Goal: Task Accomplishment & Management: Manage account settings

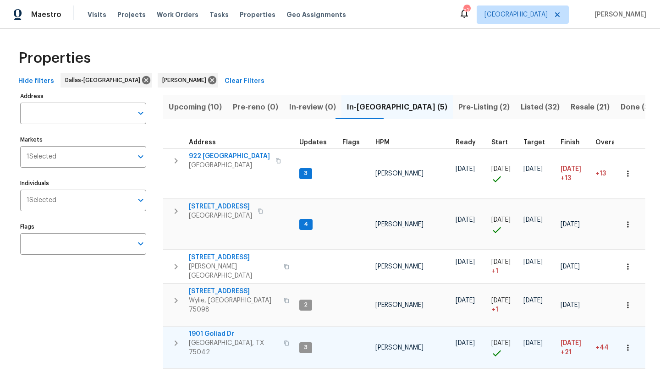
click at [217, 329] on span "1901 Goliad Dr" at bounding box center [233, 333] width 89 height 9
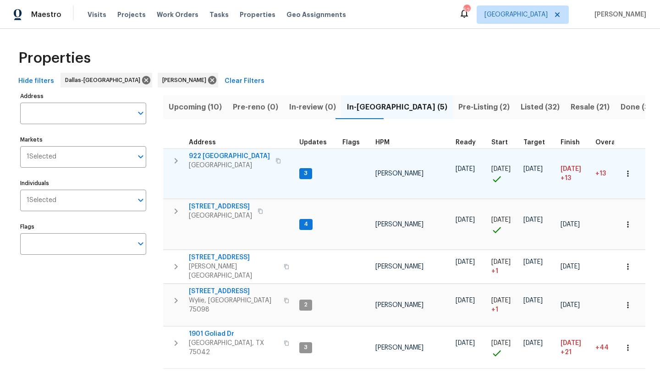
click at [628, 173] on icon "button" at bounding box center [627, 173] width 1 height 6
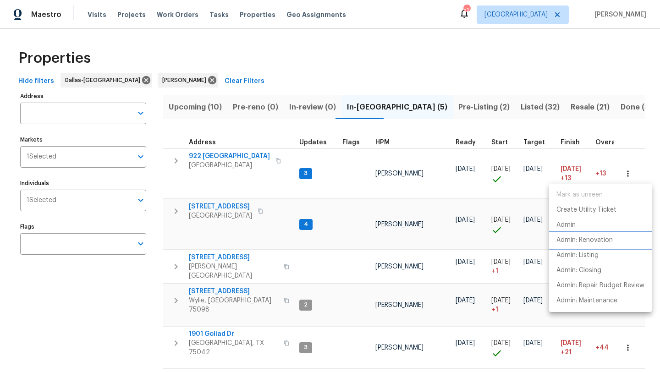
click at [597, 236] on p "Admin: Renovation" at bounding box center [584, 240] width 56 height 10
click at [146, 280] on div at bounding box center [330, 186] width 660 height 372
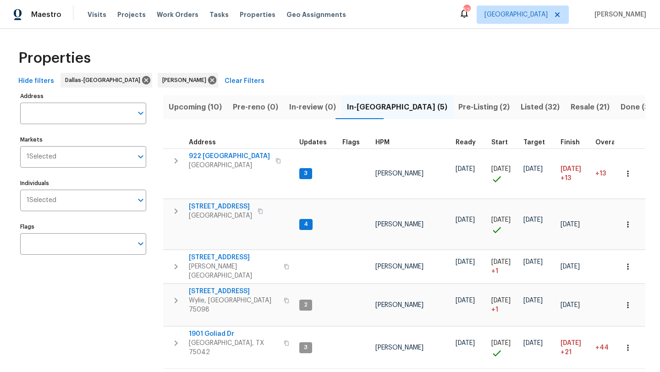
click at [570, 104] on span "Resale (21)" at bounding box center [589, 107] width 39 height 13
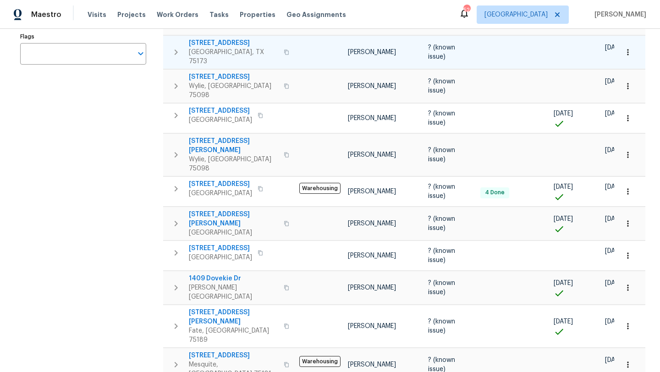
scroll to position [191, 0]
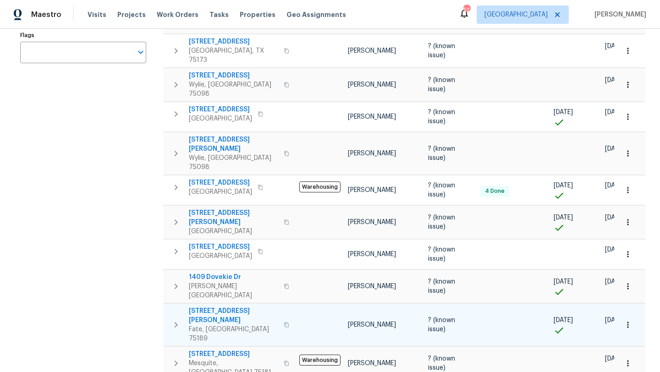
click at [628, 320] on icon "button" at bounding box center [627, 324] width 9 height 9
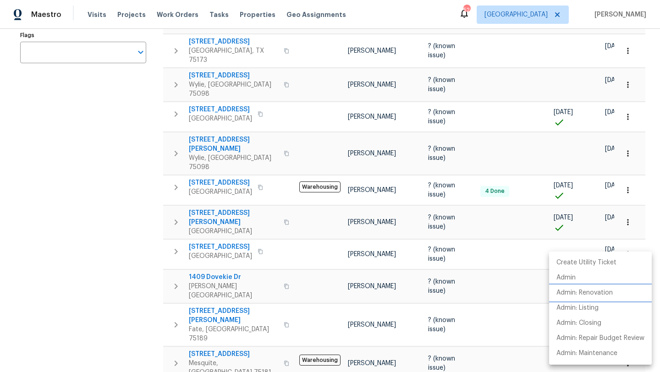
click at [608, 289] on p "Admin: Renovation" at bounding box center [584, 293] width 56 height 10
click at [107, 218] on div at bounding box center [330, 186] width 660 height 372
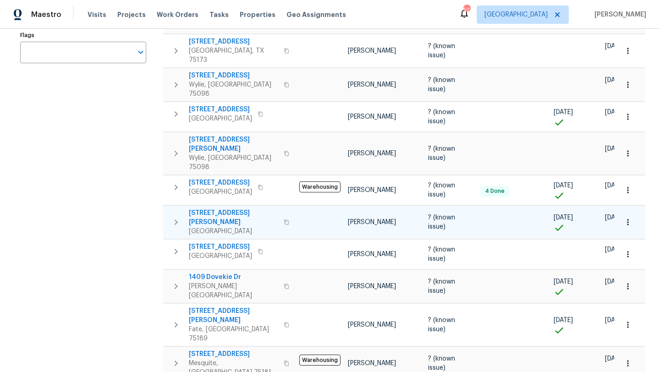
scroll to position [0, 0]
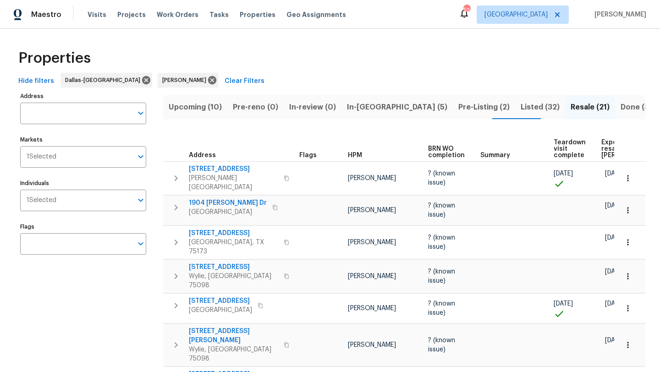
click at [366, 105] on span "In-reno (5)" at bounding box center [397, 107] width 100 height 13
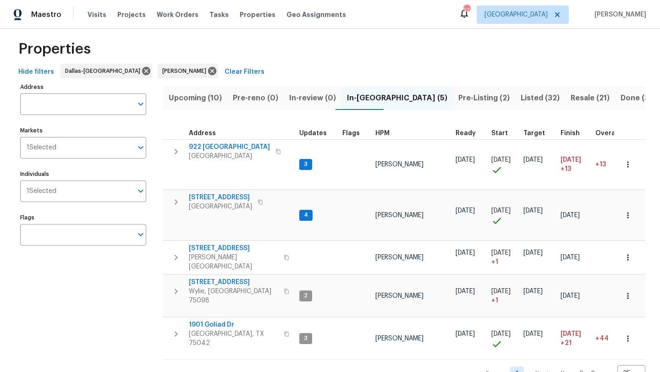
scroll to position [17, 0]
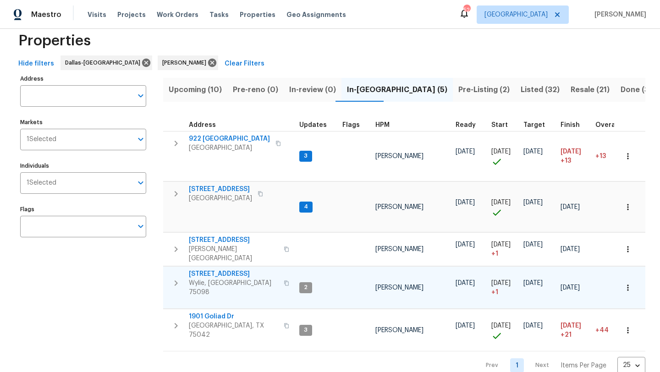
click at [237, 269] on span "2911 Jamestown Dr" at bounding box center [233, 273] width 89 height 9
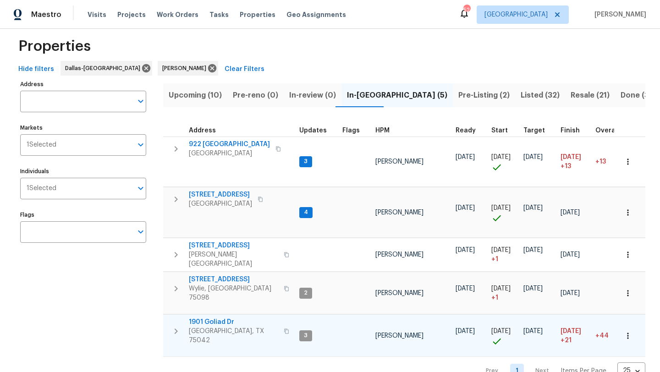
scroll to position [11, 0]
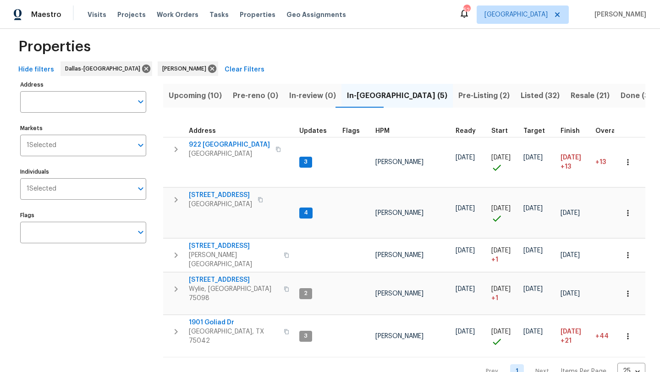
click at [620, 93] on span "Done (347)" at bounding box center [640, 95] width 41 height 13
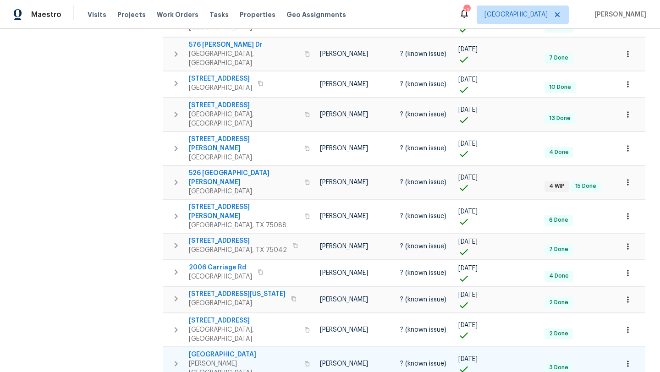
scroll to position [471, 0]
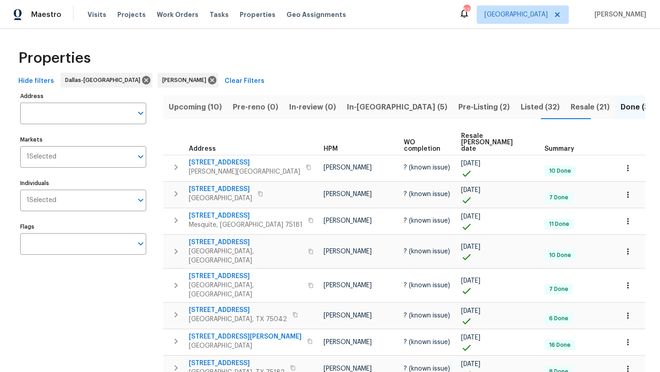
click at [520, 105] on span "Listed (32)" at bounding box center [539, 107] width 39 height 13
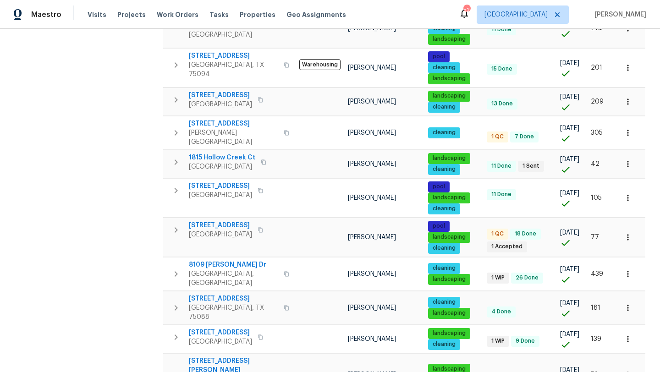
scroll to position [504, 0]
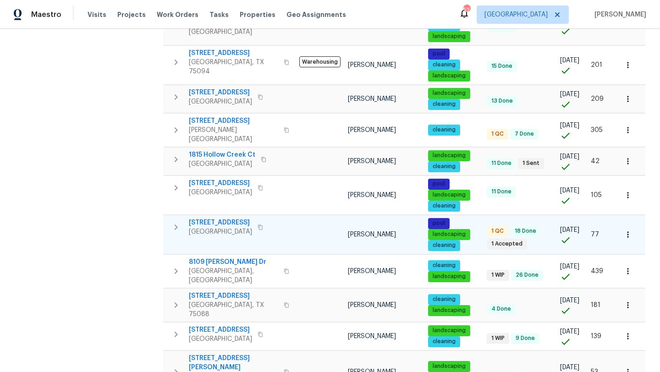
click at [245, 218] on span "413 Thunderbrook Rd" at bounding box center [220, 222] width 63 height 9
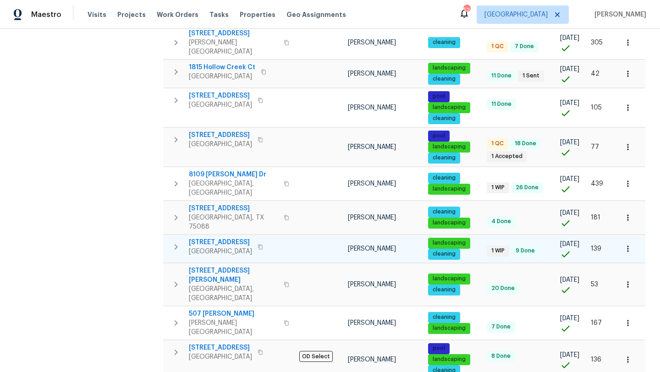
scroll to position [592, 0]
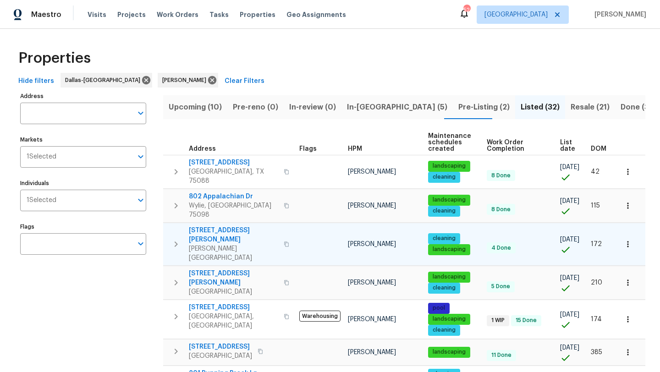
scroll to position [27, 0]
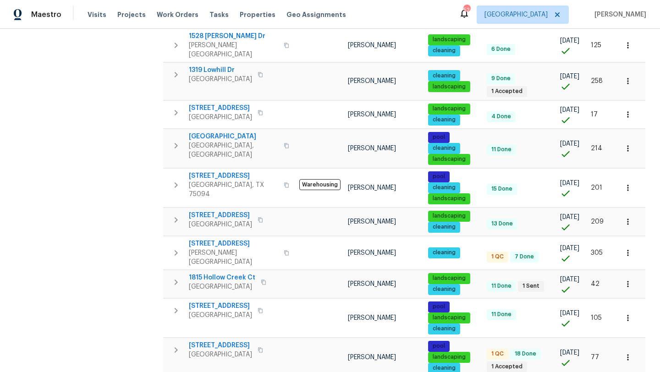
scroll to position [384, 0]
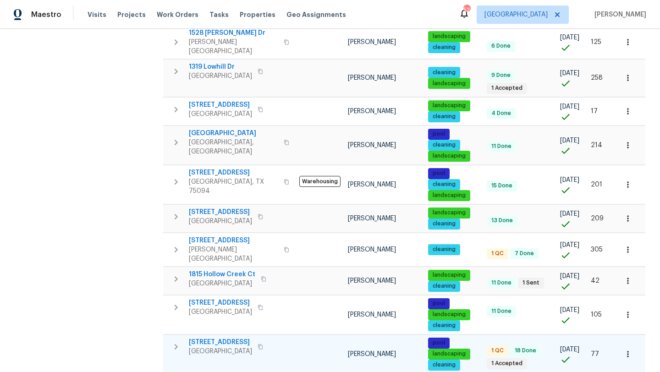
click at [243, 338] on span "413 Thunderbrook Rd" at bounding box center [220, 342] width 63 height 9
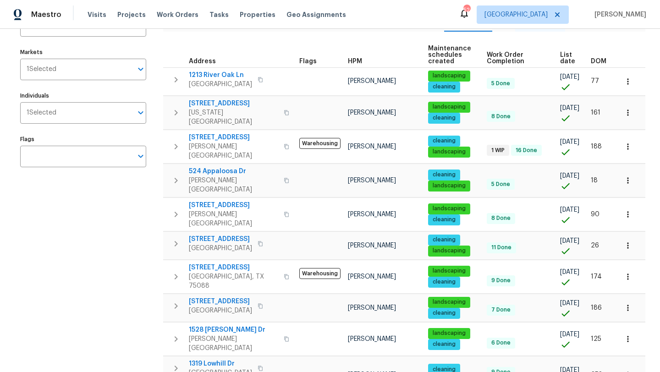
scroll to position [0, 0]
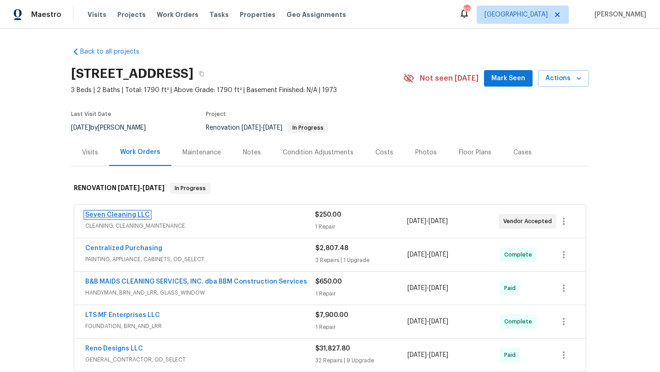
click at [134, 214] on link "Seven Cleaning LLC" at bounding box center [117, 215] width 65 height 6
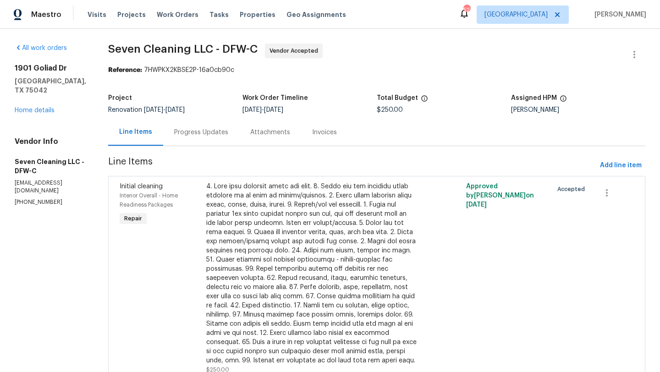
click at [200, 131] on div "Progress Updates" at bounding box center [201, 132] width 54 height 9
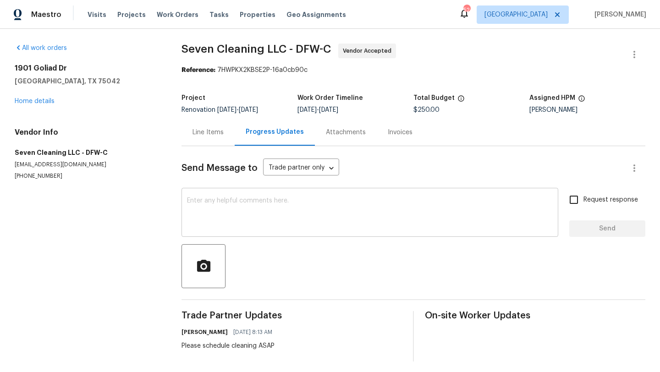
scroll to position [4, 0]
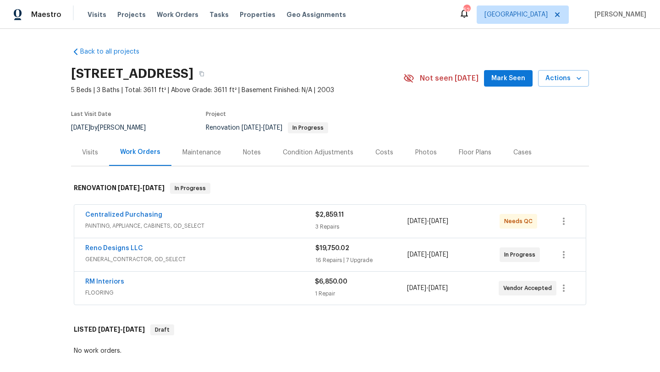
click at [247, 250] on div "Reno Designs LLC" at bounding box center [200, 249] width 230 height 11
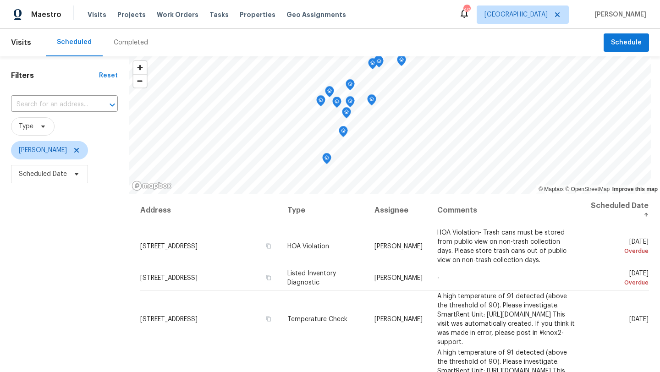
scroll to position [285, 0]
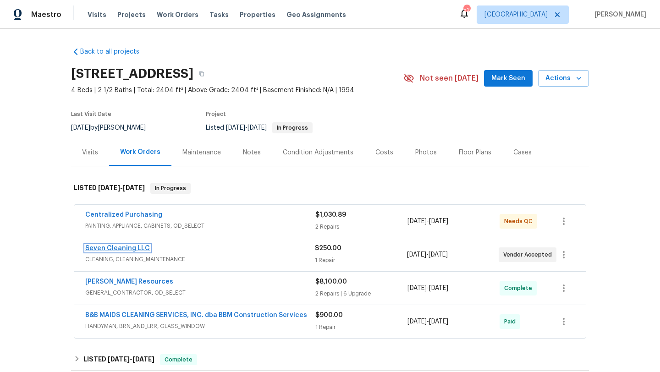
click at [136, 246] on link "Seven Cleaning LLC" at bounding box center [117, 248] width 65 height 6
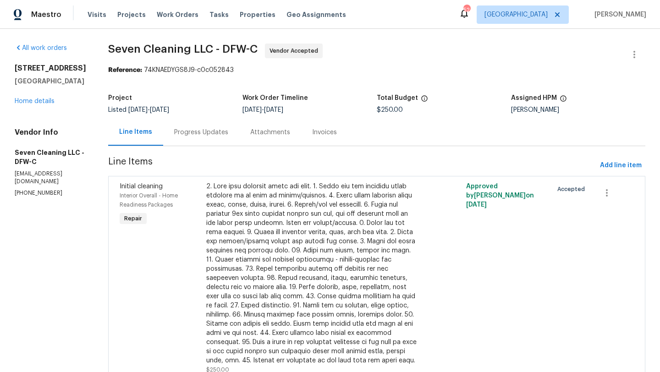
click at [205, 131] on div "Progress Updates" at bounding box center [201, 132] width 54 height 9
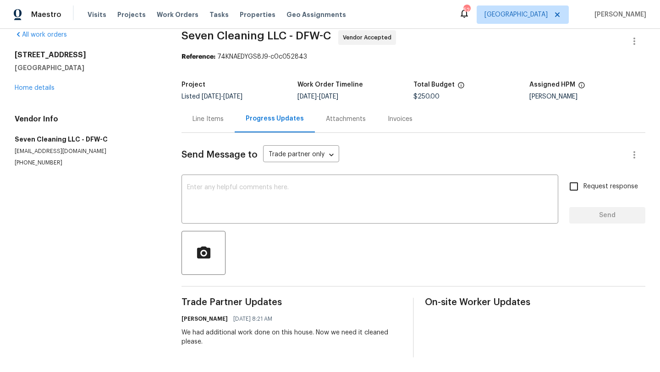
scroll to position [11, 0]
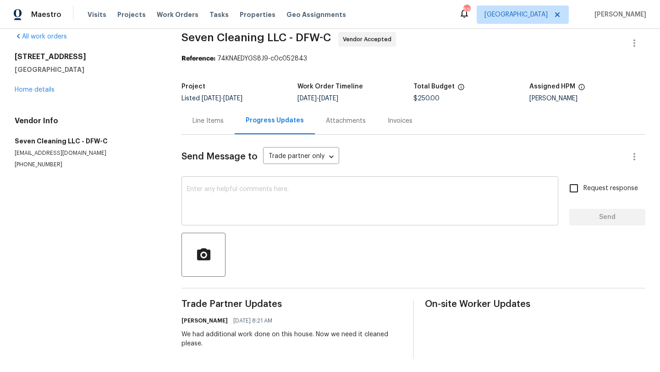
click at [213, 196] on textarea at bounding box center [370, 202] width 366 height 32
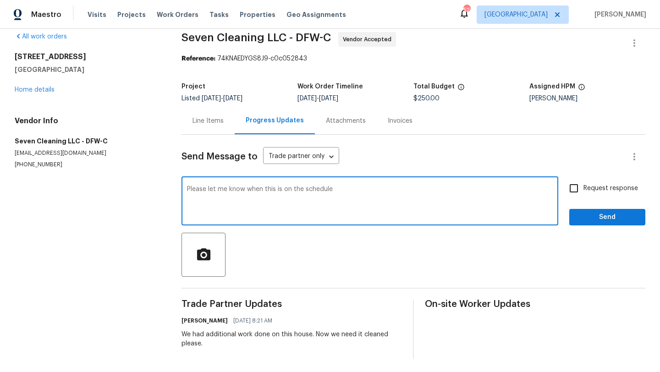
type textarea "Please let me know when this is on the schedule"
click at [575, 191] on input "Request response" at bounding box center [573, 188] width 19 height 19
checkbox input "true"
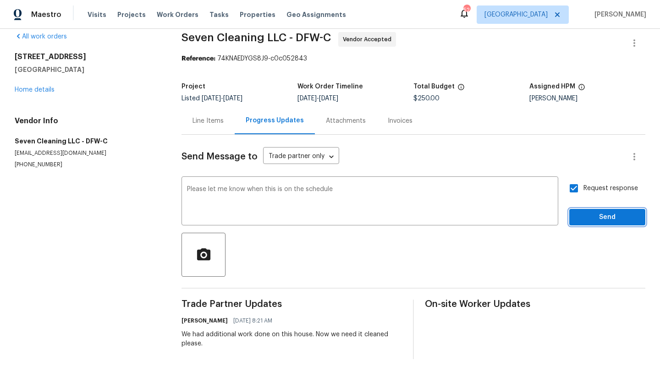
click at [598, 220] on span "Send" at bounding box center [606, 217] width 61 height 11
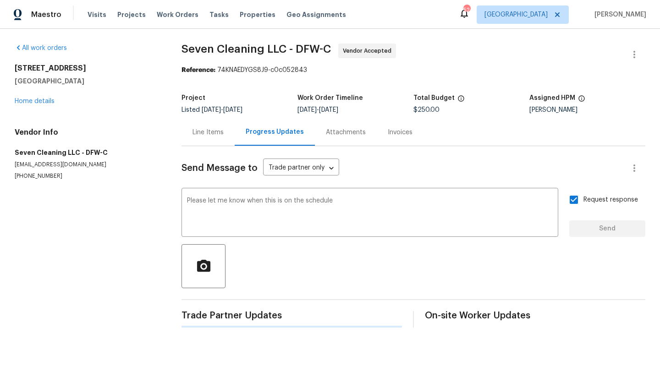
scroll to position [0, 0]
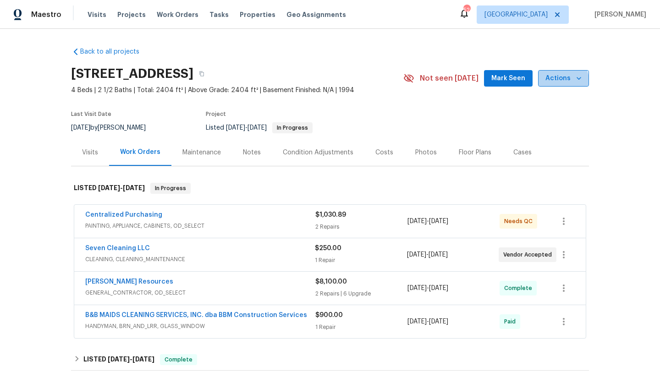
click at [551, 83] on span "Actions" at bounding box center [563, 78] width 36 height 11
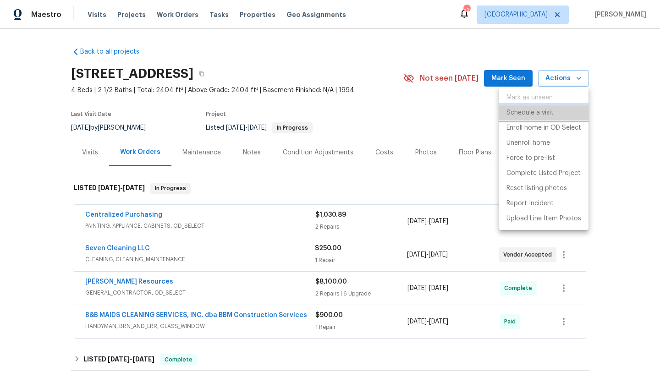
click at [545, 111] on p "Schedule a visit" at bounding box center [529, 113] width 47 height 10
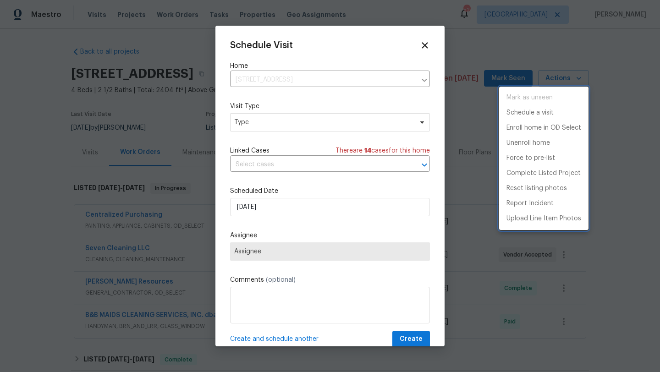
click at [327, 121] on div at bounding box center [330, 186] width 660 height 372
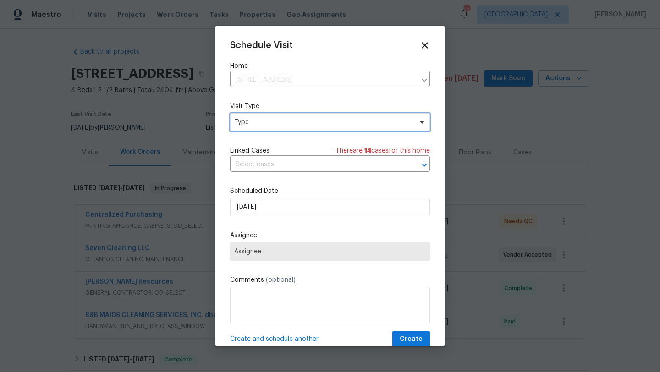
click at [327, 121] on span "Type" at bounding box center [323, 122] width 178 height 9
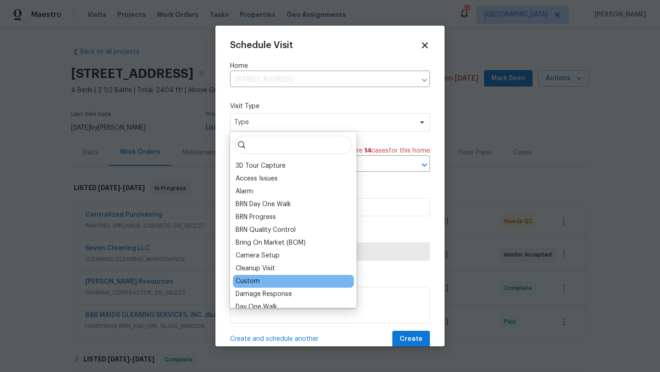
click at [256, 282] on div "Custom" at bounding box center [247, 281] width 24 height 9
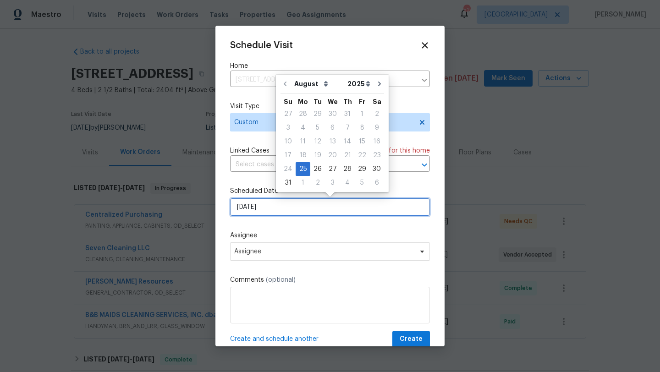
click at [270, 208] on input "8/25/2025" at bounding box center [330, 207] width 200 height 18
click at [314, 166] on div "26" at bounding box center [317, 169] width 15 height 13
type input "8/26/2025"
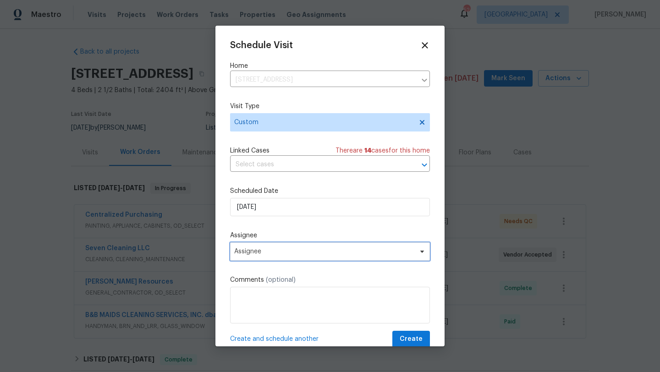
click at [282, 251] on span "Assignee" at bounding box center [324, 251] width 180 height 7
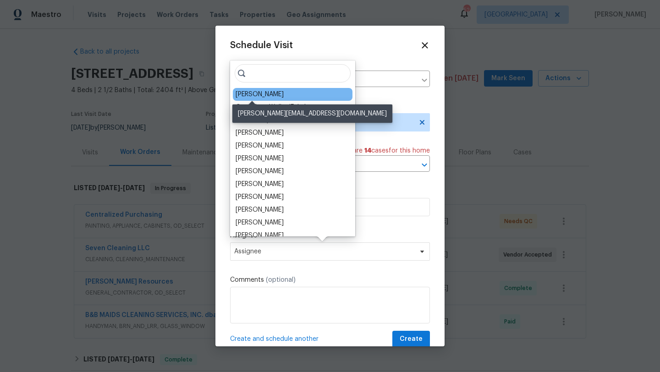
click at [255, 93] on div "[PERSON_NAME]" at bounding box center [259, 94] width 48 height 9
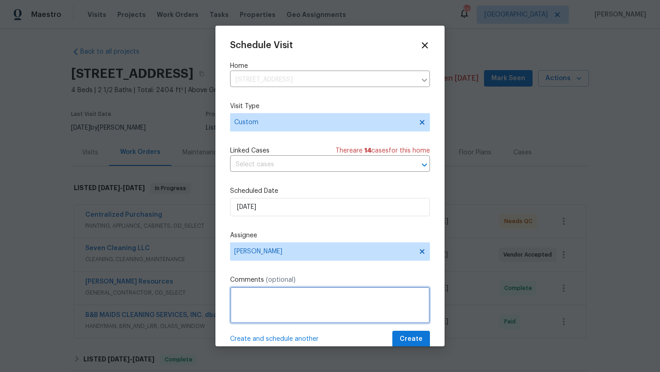
click at [280, 300] on textarea at bounding box center [330, 305] width 200 height 37
type textarea "Take new listing photos"
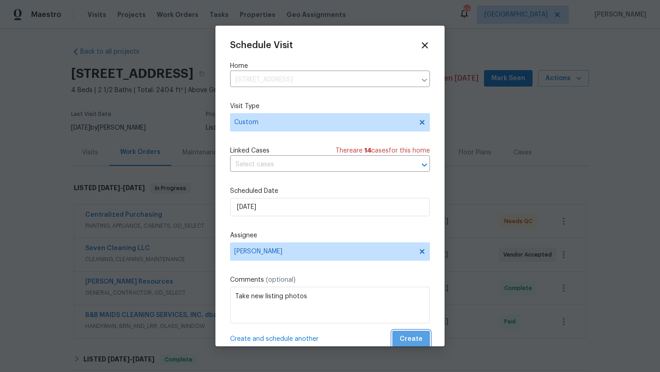
click at [415, 342] on span "Create" at bounding box center [410, 338] width 23 height 11
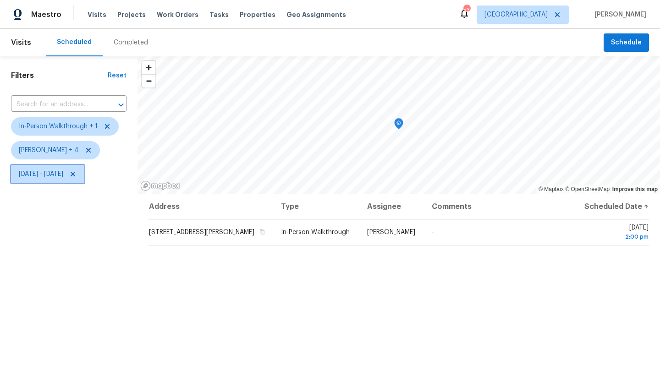
click at [46, 174] on span "[DATE] - [DATE]" at bounding box center [41, 173] width 44 height 9
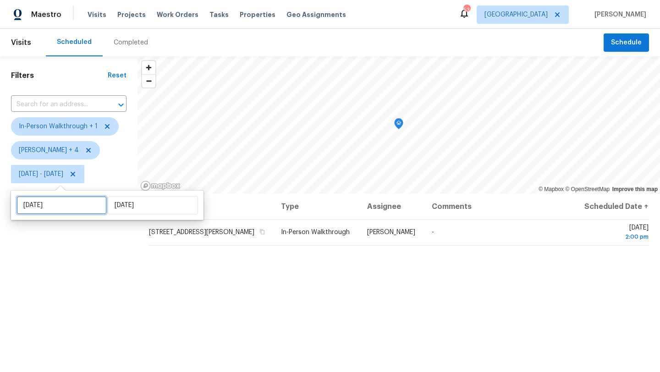
select select "7"
select select "2025"
select select "8"
select select "2025"
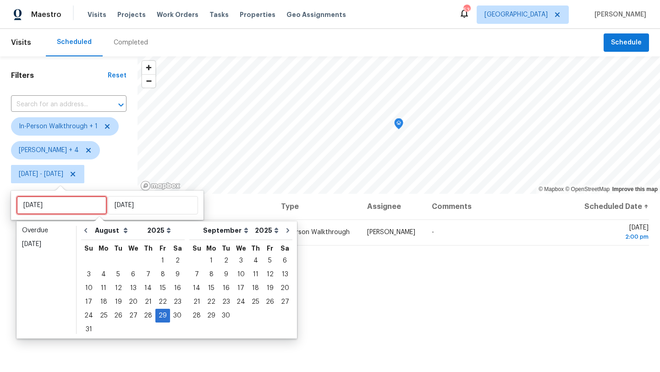
click at [65, 201] on input "[DATE]" at bounding box center [61, 205] width 90 height 18
click at [100, 314] on div "25" at bounding box center [103, 315] width 15 height 13
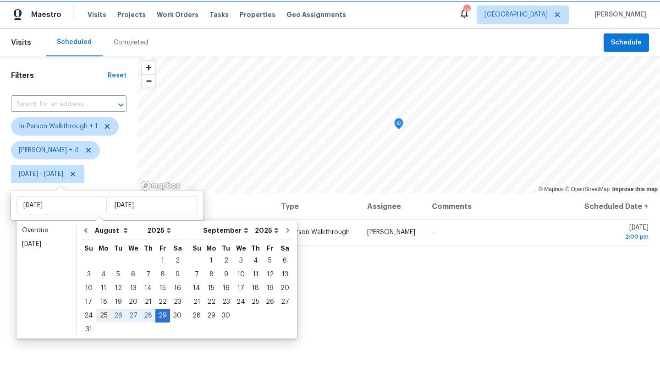
type input "[DATE]"
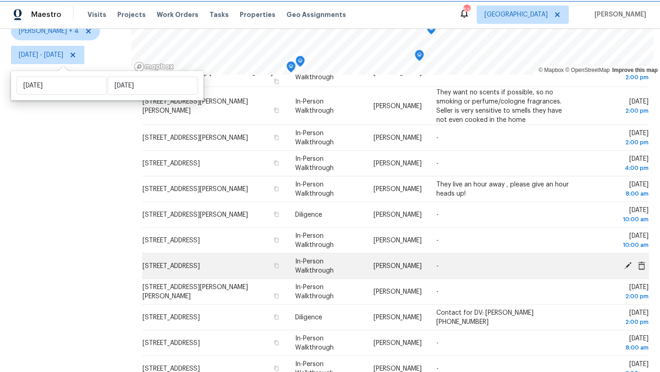
scroll to position [66, 0]
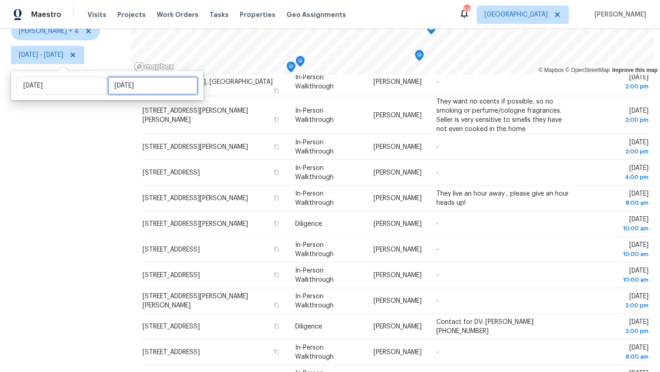
click at [115, 85] on input "[DATE]" at bounding box center [153, 85] width 90 height 18
select select "7"
select select "2025"
select select "8"
select select "2025"
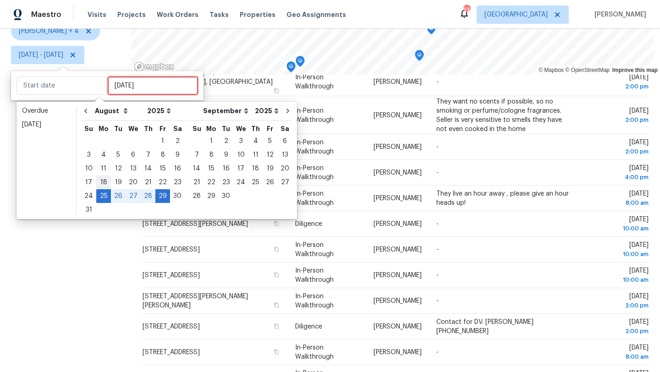
type input "[DATE]"
click at [103, 195] on div "25" at bounding box center [103, 196] width 15 height 13
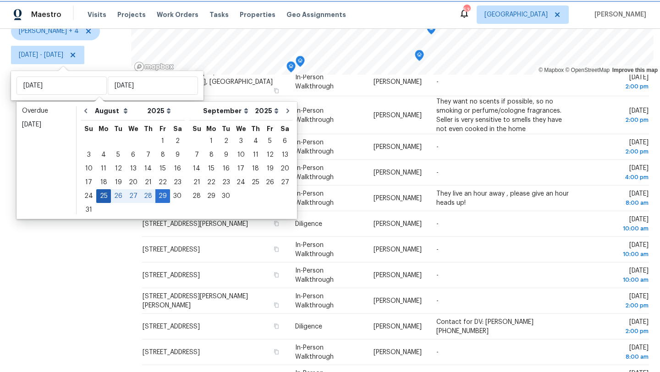
type input "[DATE]"
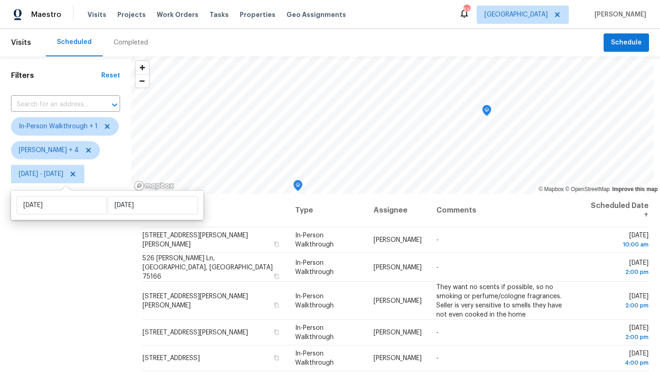
click at [86, 257] on div "Filters Reset ​ In-Person Walkthrough + 1 [PERSON_NAME] + 4 [DATE] - [DATE]" at bounding box center [65, 273] width 131 height 435
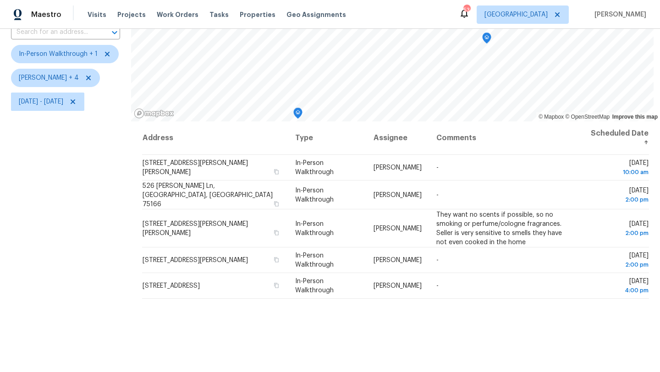
scroll to position [71, 0]
click at [63, 104] on span "[DATE] - [DATE]" at bounding box center [41, 102] width 44 height 9
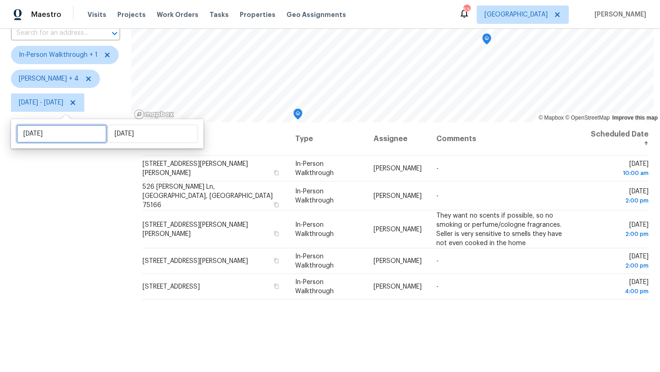
click at [74, 132] on input "[DATE]" at bounding box center [61, 134] width 90 height 18
select select "7"
select select "2025"
select select "8"
select select "2025"
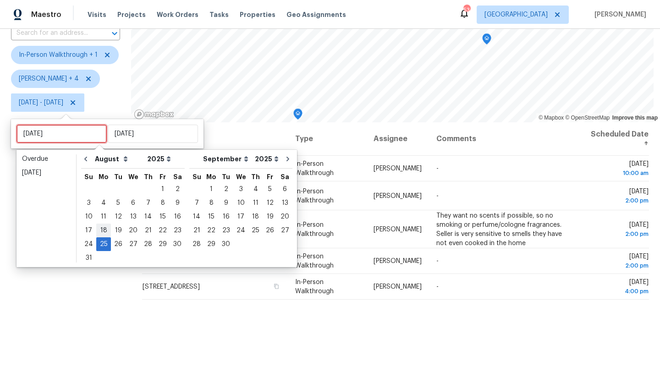
type input "[DATE]"
click at [114, 244] on div "26" at bounding box center [118, 244] width 15 height 13
type input "[DATE]"
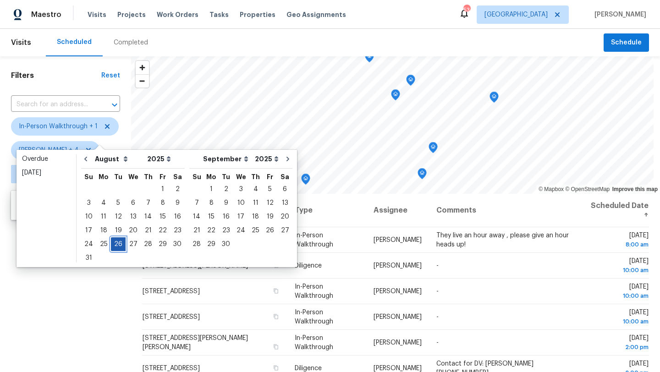
click at [115, 245] on div "26" at bounding box center [118, 244] width 15 height 13
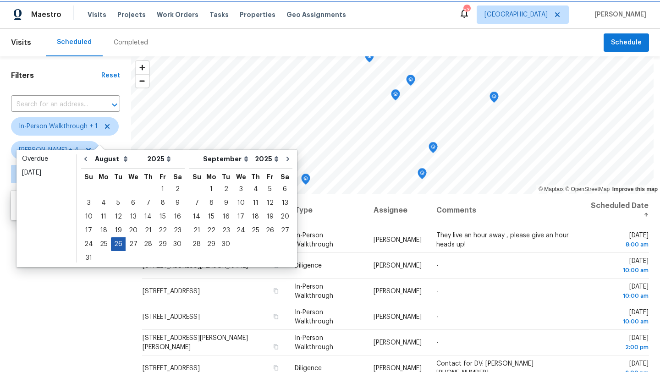
type input "[DATE]"
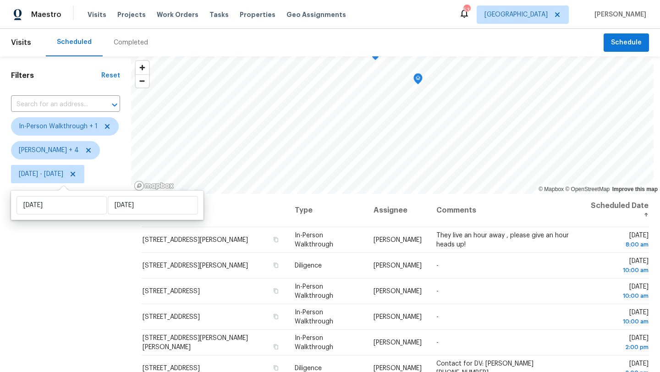
click at [89, 284] on div "Filters Reset ​ In-Person Walkthrough + 1 [PERSON_NAME] + 4 [DATE] - [DATE]" at bounding box center [65, 273] width 131 height 435
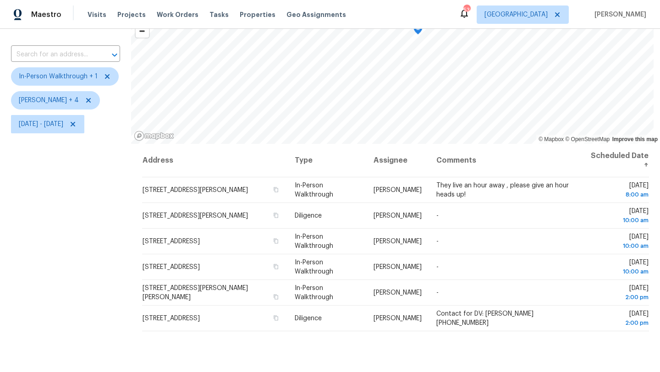
scroll to position [53, 0]
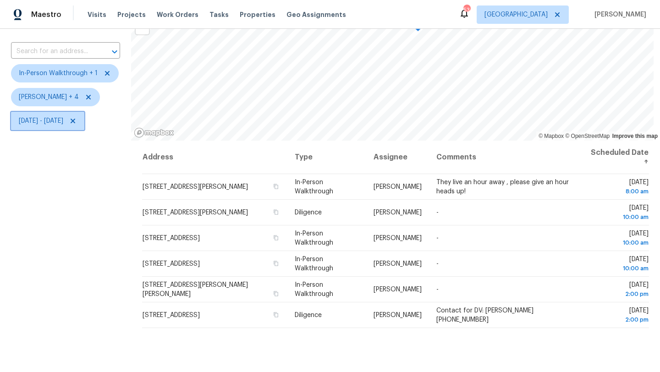
click at [63, 125] on span "[DATE] - [DATE]" at bounding box center [41, 120] width 44 height 9
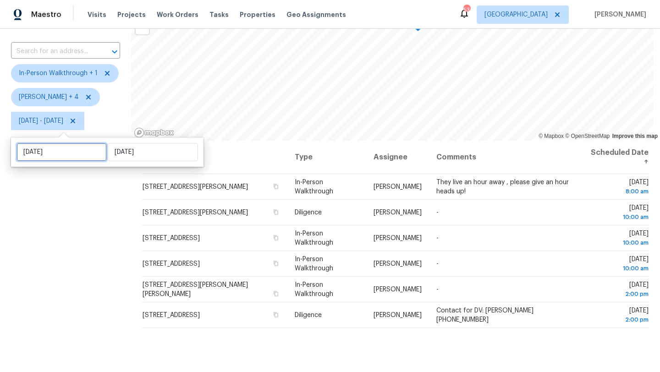
select select "7"
select select "2025"
select select "8"
select select "2025"
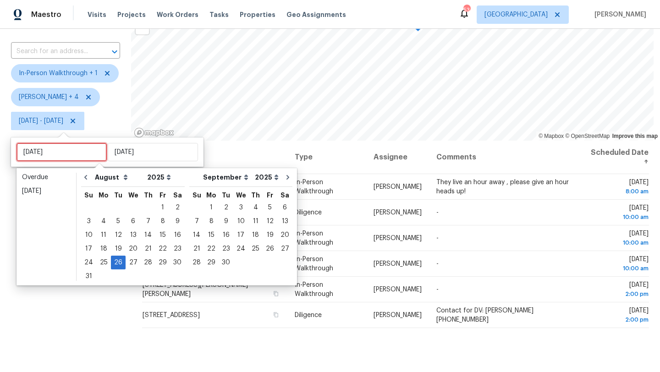
click at [78, 151] on input "[DATE]" at bounding box center [61, 152] width 90 height 18
type input "[DATE]"
click at [130, 260] on div "27" at bounding box center [133, 262] width 15 height 13
type input "[DATE]"
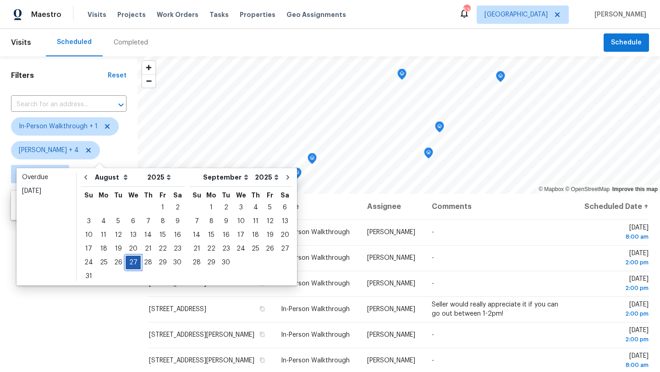
click at [130, 262] on div "27" at bounding box center [133, 262] width 15 height 13
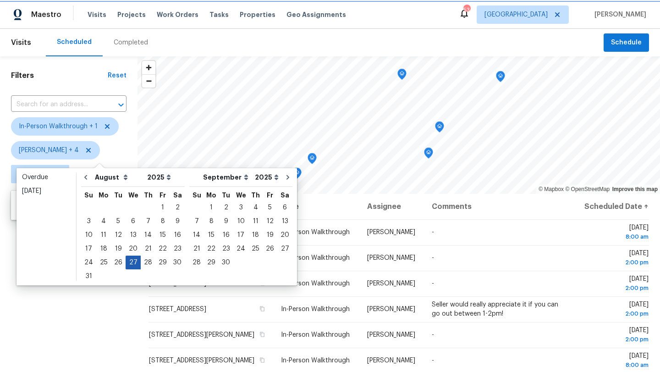
type input "[DATE]"
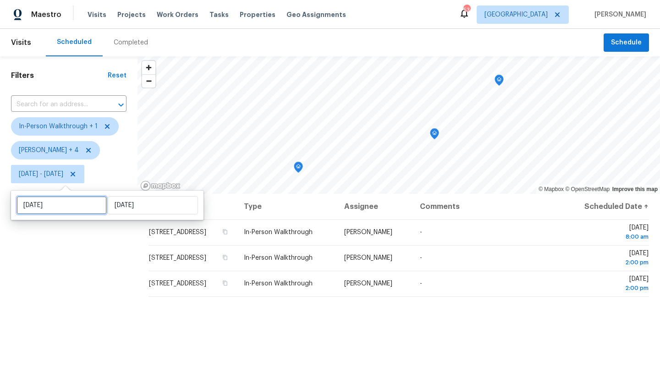
select select "7"
select select "2025"
select select "8"
select select "2025"
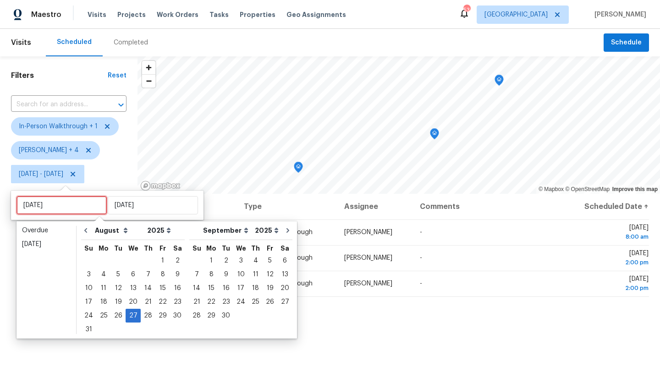
click at [90, 207] on input "[DATE]" at bounding box center [61, 205] width 90 height 18
type input "[DATE]"
click at [147, 314] on div "28" at bounding box center [148, 315] width 15 height 13
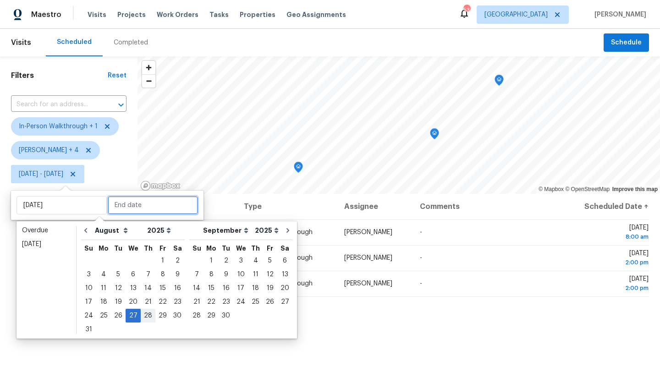
type input "[DATE]"
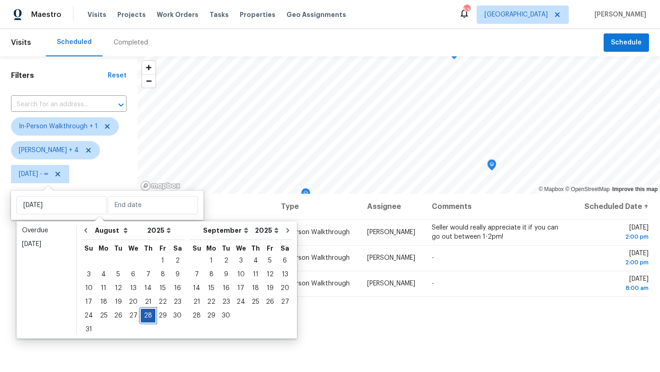
click at [147, 314] on div "28" at bounding box center [148, 315] width 15 height 13
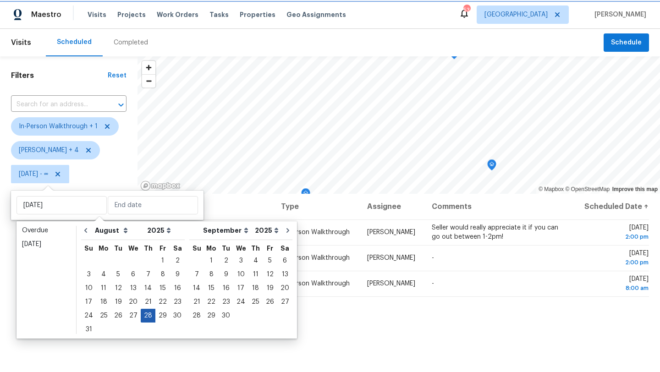
type input "[DATE]"
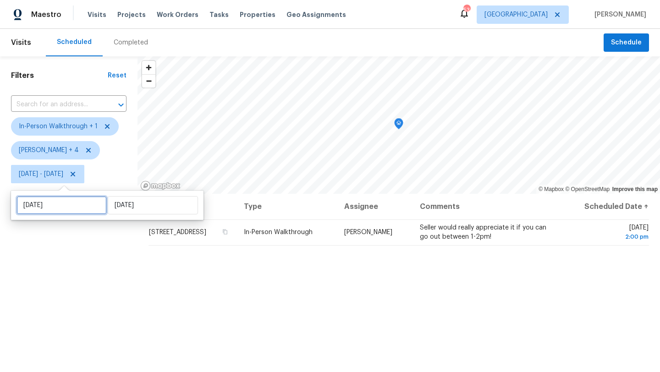
click at [87, 205] on input "[DATE]" at bounding box center [61, 205] width 90 height 18
select select "7"
select select "2025"
select select "8"
select select "2025"
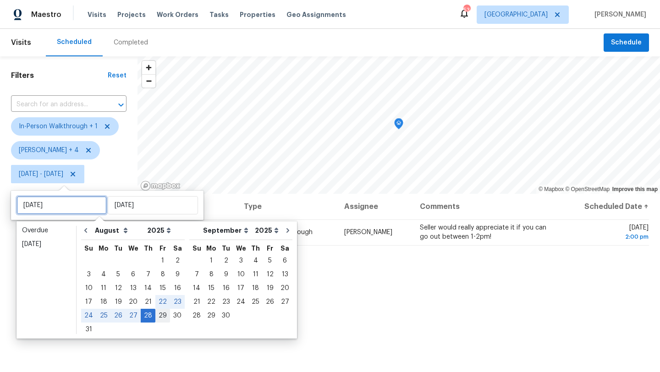
type input "[DATE]"
click at [159, 317] on div "29" at bounding box center [162, 315] width 15 height 13
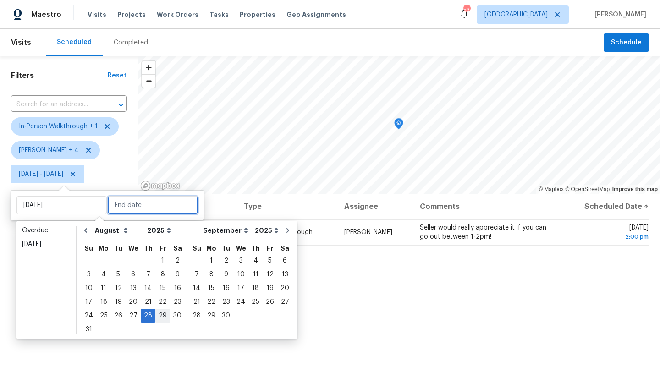
type input "[DATE]"
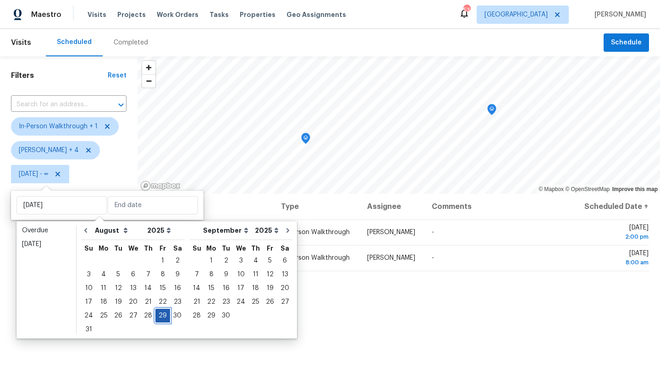
click at [159, 317] on div "29" at bounding box center [162, 315] width 15 height 13
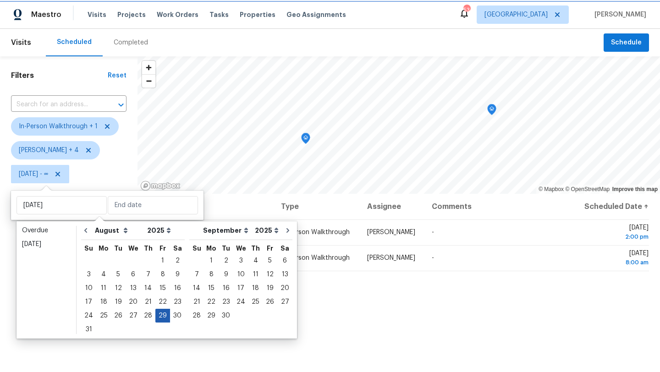
type input "[DATE]"
